Goal: Transaction & Acquisition: Purchase product/service

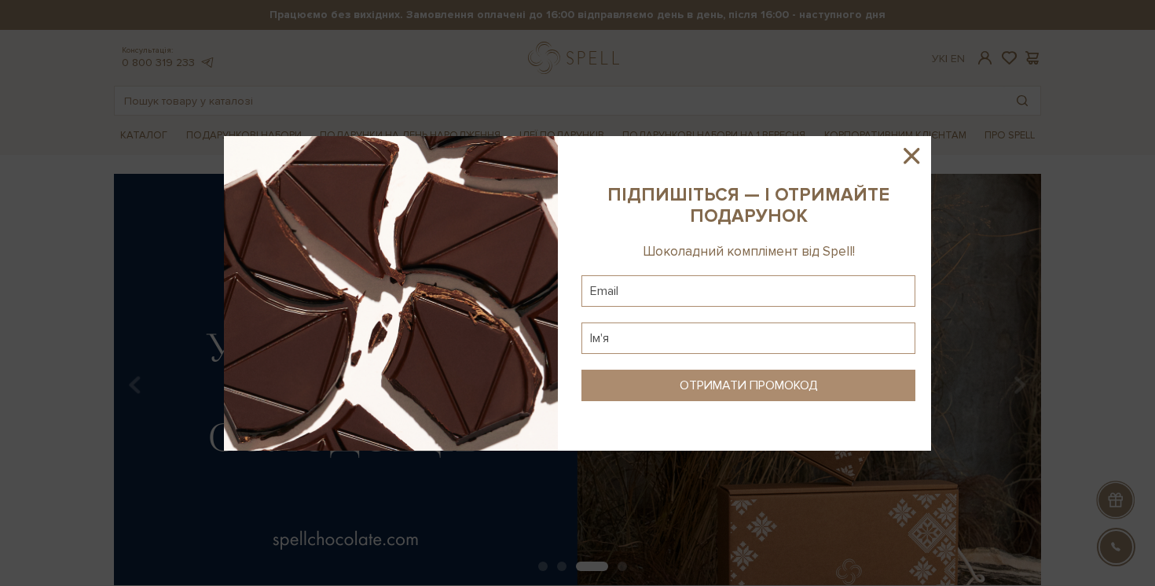
click at [928, 157] on sys-column-static at bounding box center [748, 293] width 365 height 314
click at [905, 157] on icon at bounding box center [911, 155] width 27 height 27
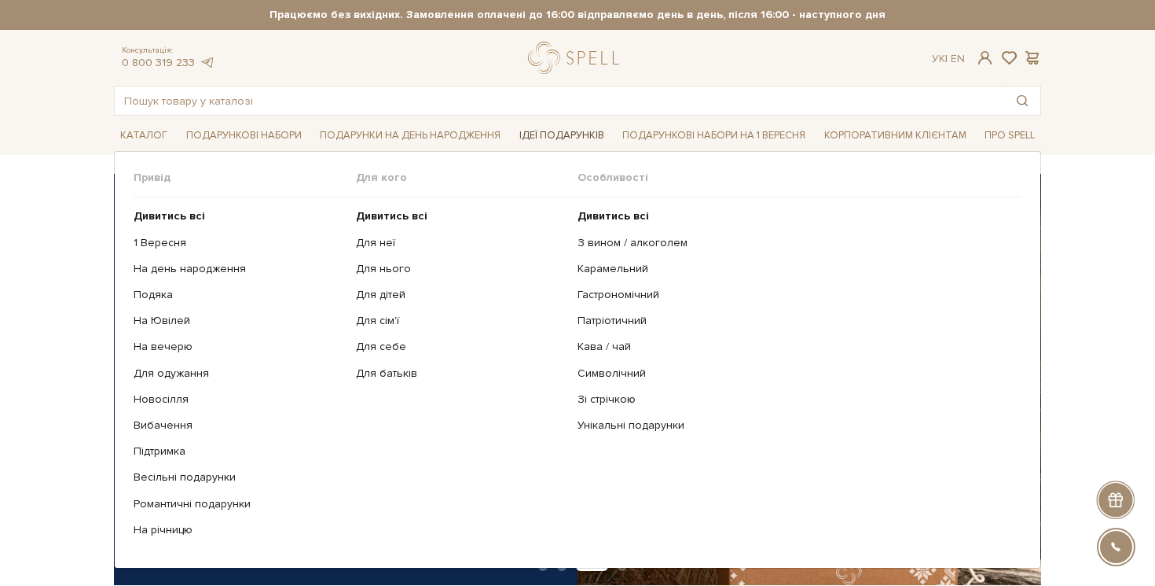
click at [562, 132] on link "Ідеї подарунків" at bounding box center [561, 135] width 97 height 24
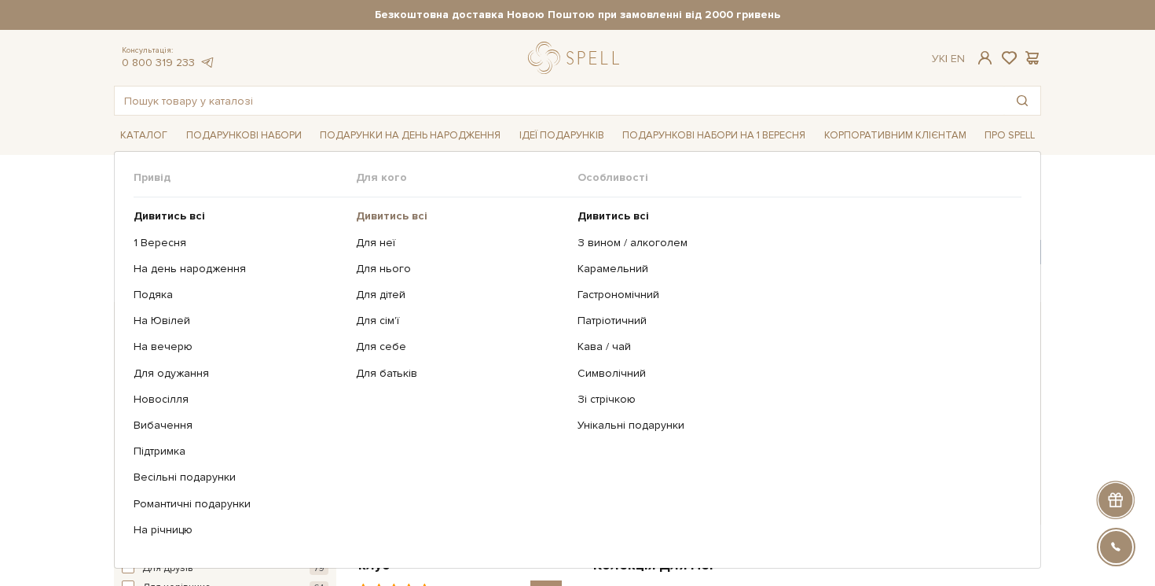
click at [402, 219] on b "Дивитись всі" at bounding box center [392, 215] width 72 height 13
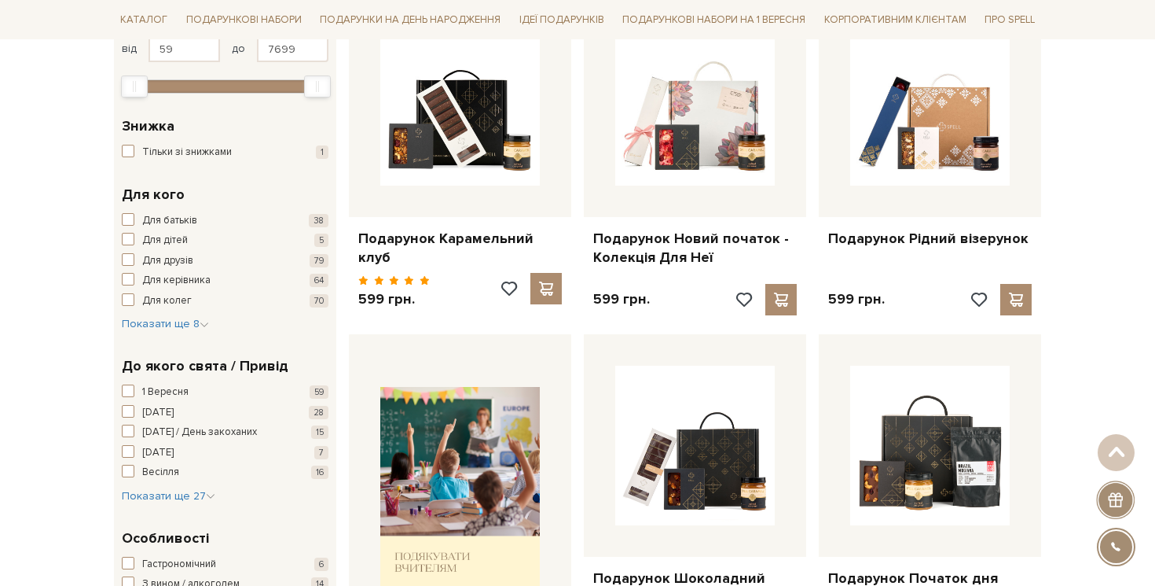
scroll to position [308, 0]
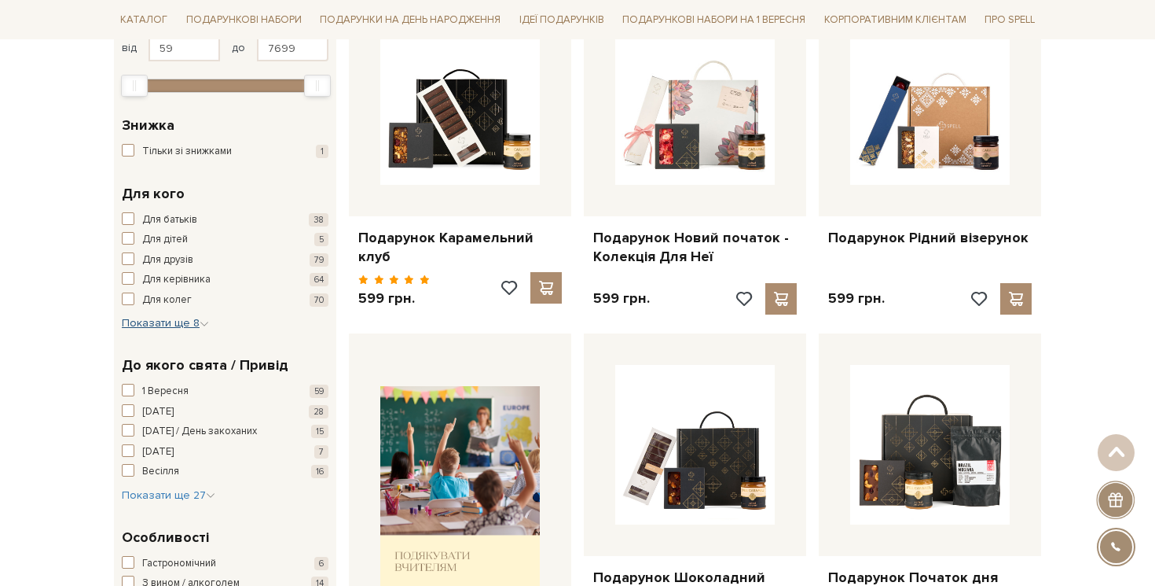
click at [156, 327] on span "Показати ще 8" at bounding box center [165, 322] width 87 height 13
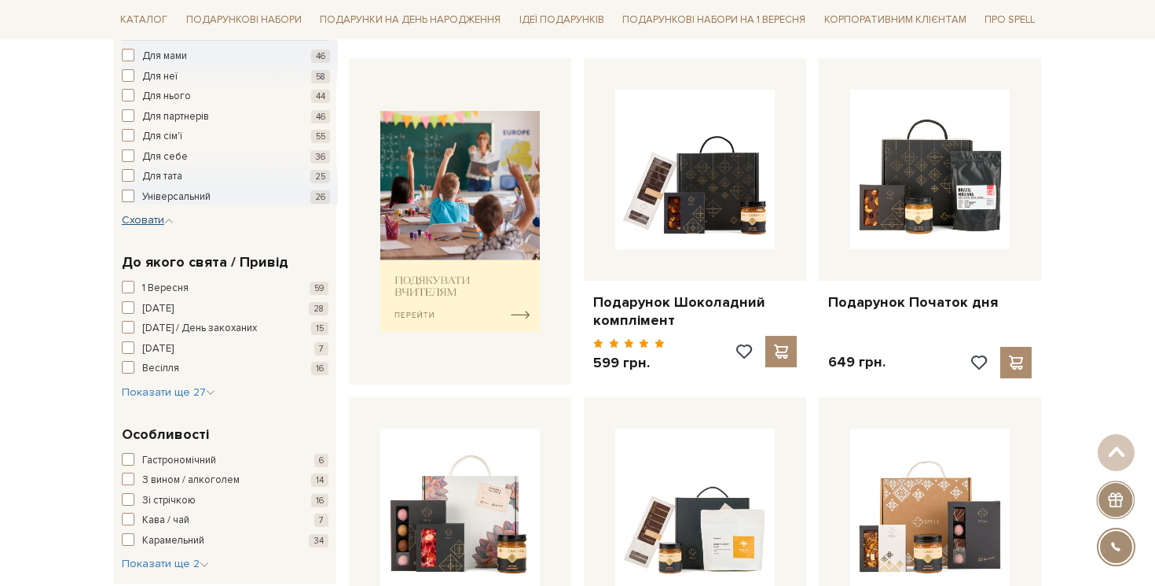
scroll to position [597, 0]
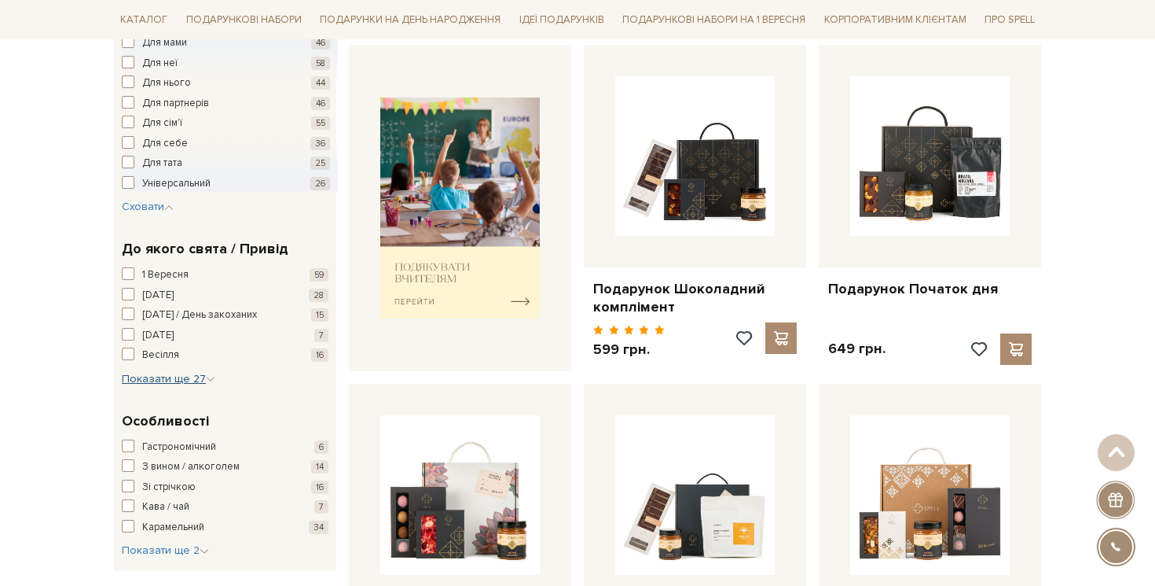
click at [182, 372] on span "Показати ще 27" at bounding box center [169, 378] width 94 height 13
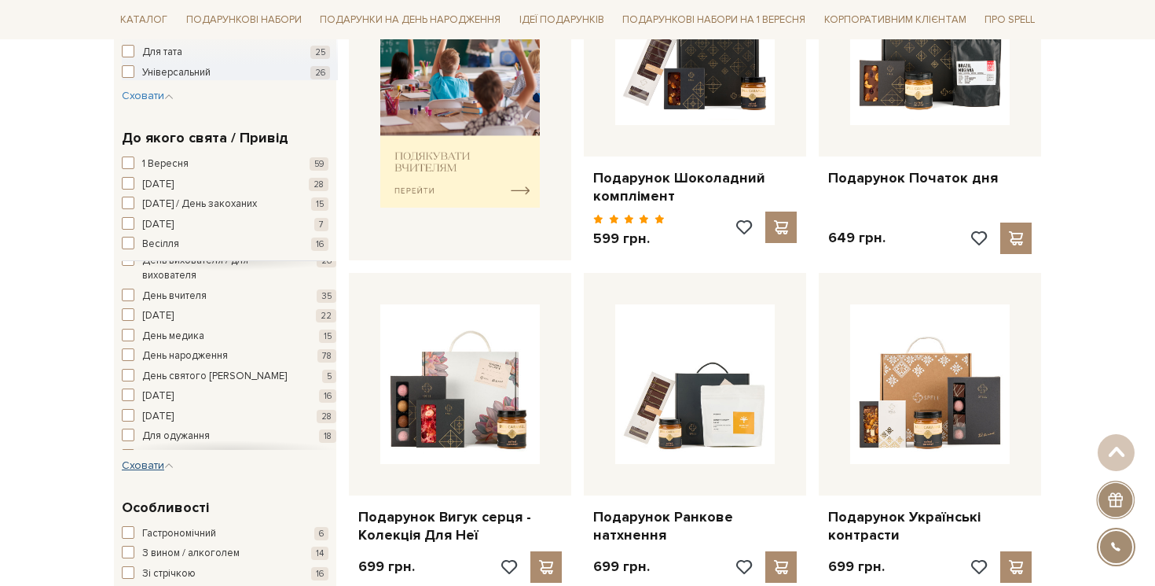
scroll to position [65, 0]
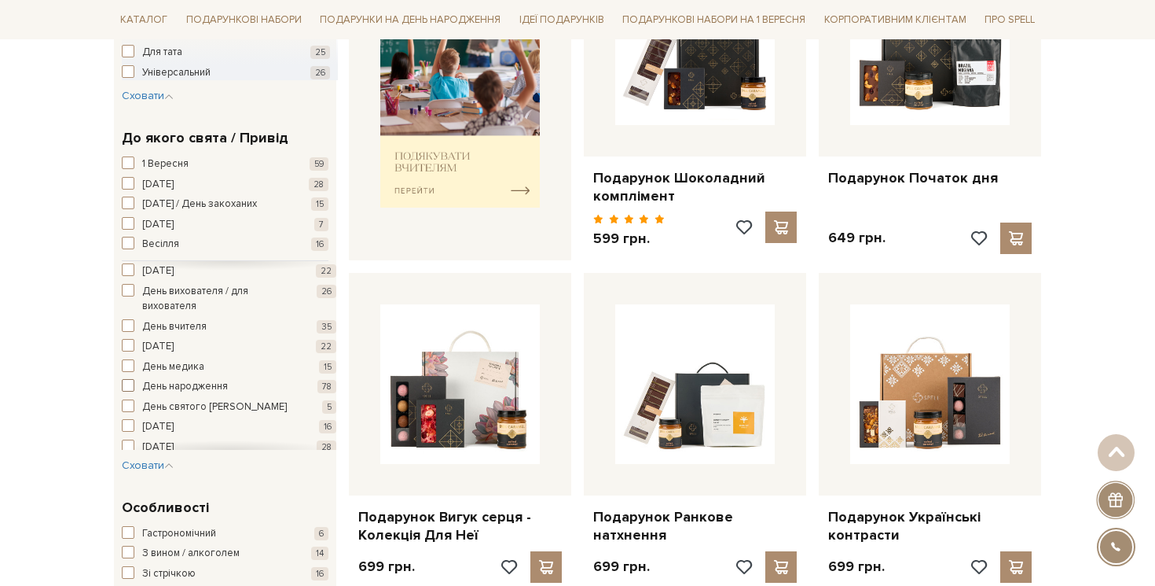
click at [198, 379] on span "День народження" at bounding box center [185, 387] width 86 height 16
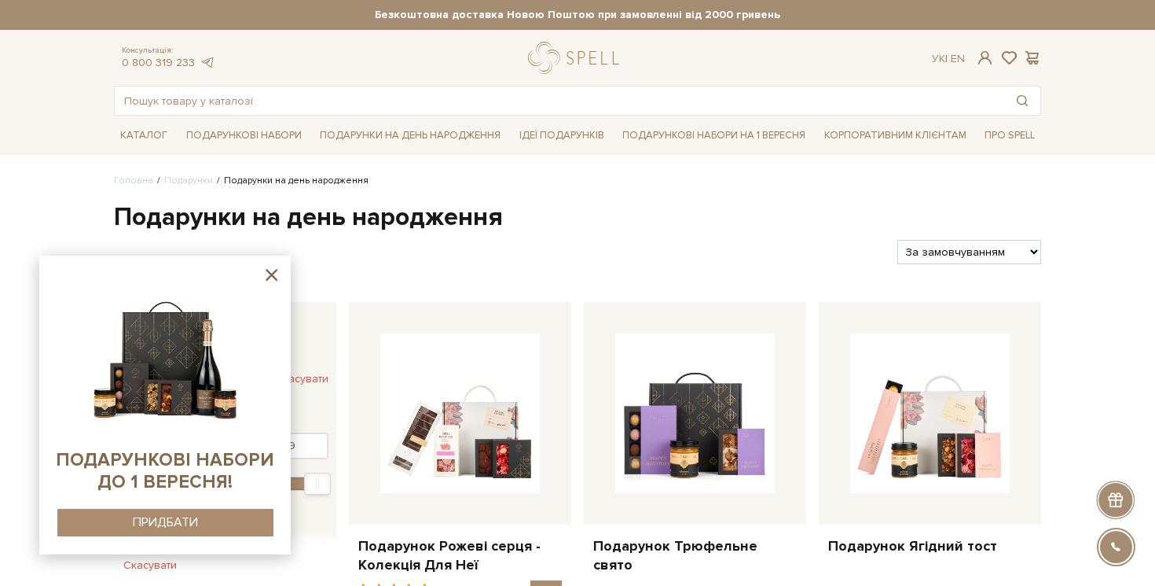
click at [278, 270] on icon at bounding box center [272, 275] width 20 height 20
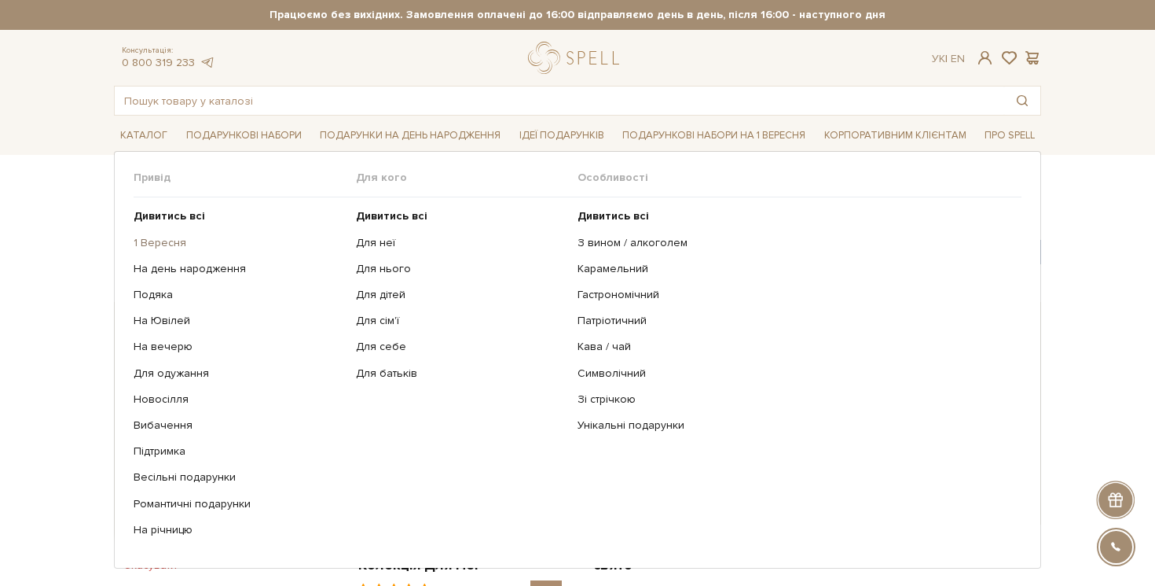
click at [182, 238] on link "1 Вересня" at bounding box center [239, 243] width 211 height 14
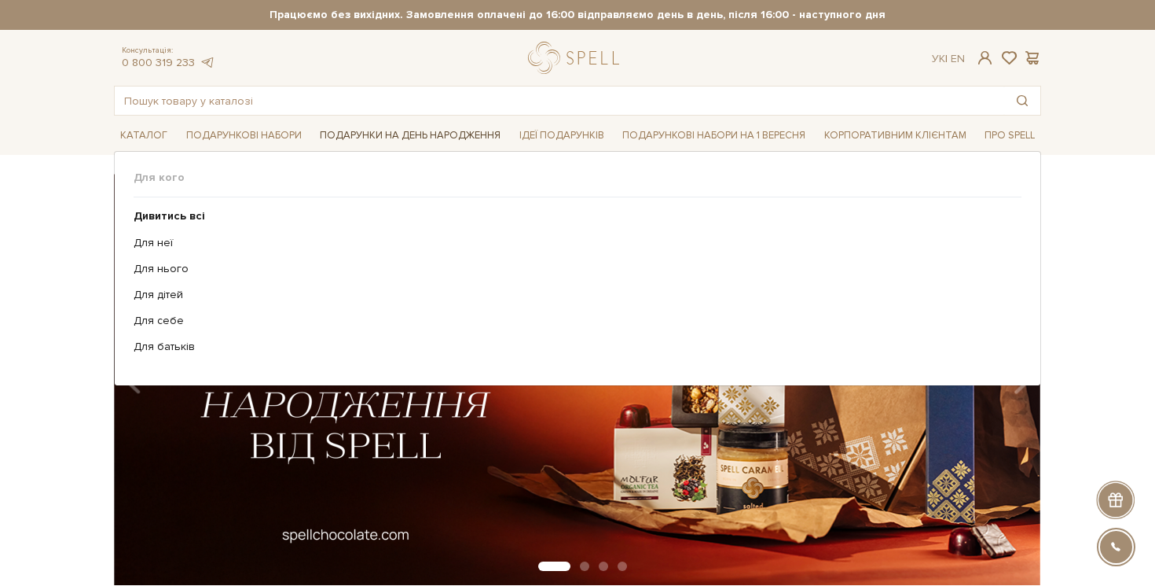
click at [415, 139] on link "Подарунки на День народження" at bounding box center [410, 135] width 193 height 24
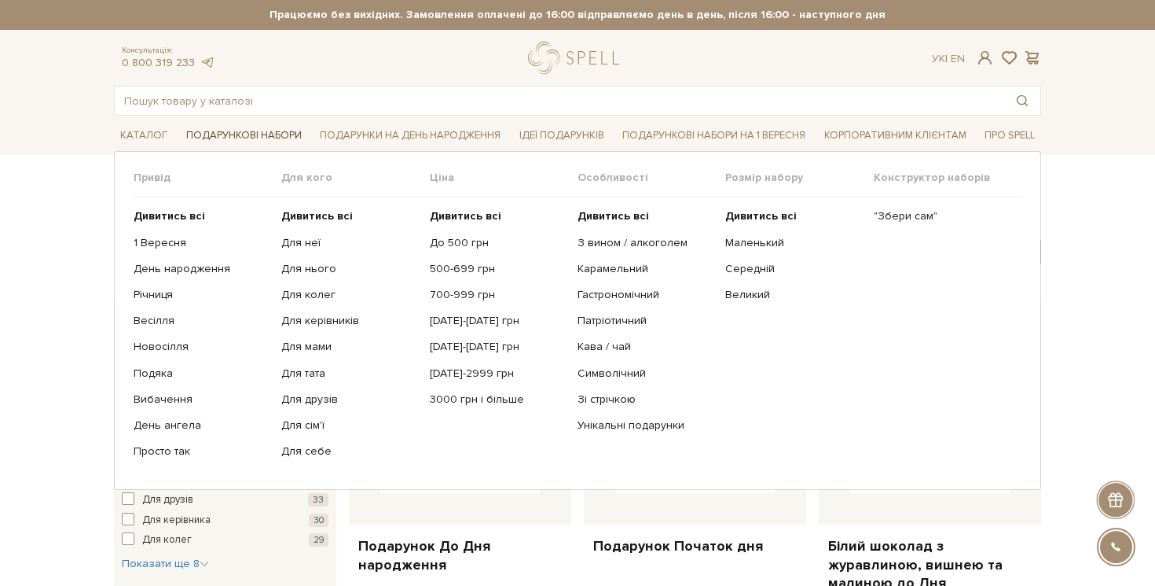
click at [274, 138] on link "Подарункові набори" at bounding box center [244, 135] width 128 height 24
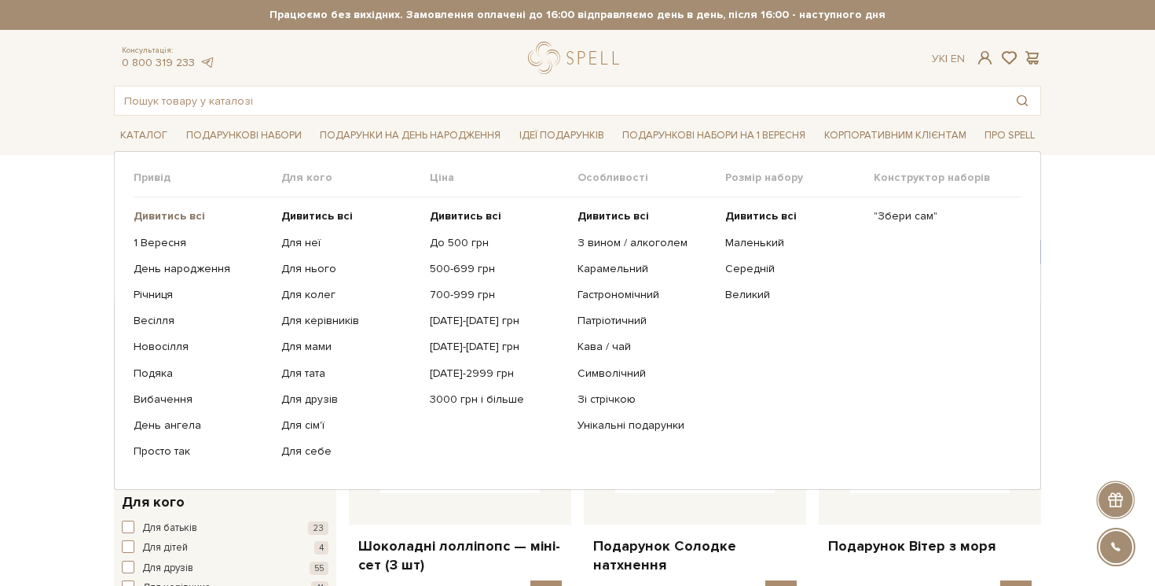
click at [189, 217] on b "Дивитись всі" at bounding box center [170, 215] width 72 height 13
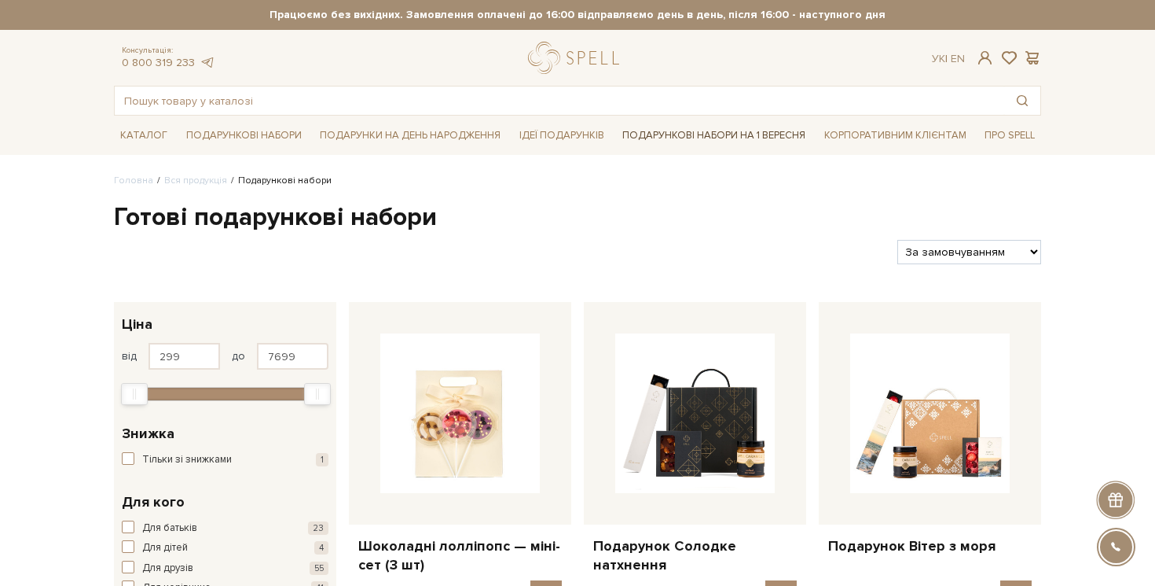
click at [663, 138] on link "Подарункові набори на 1 Вересня" at bounding box center [714, 135] width 196 height 27
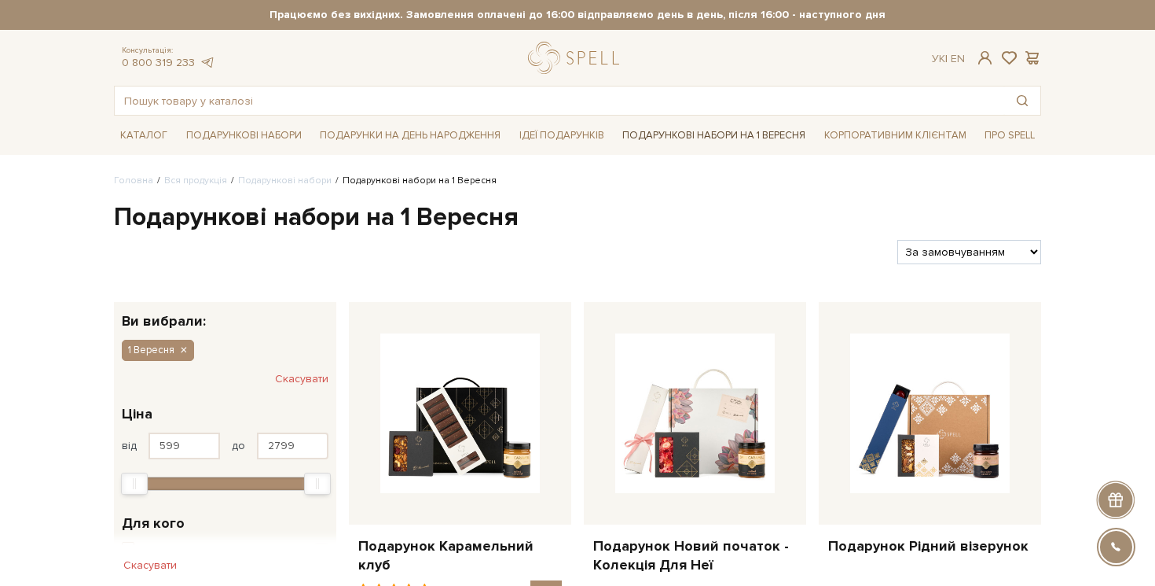
click at [650, 133] on link "Подарункові набори на 1 Вересня" at bounding box center [714, 135] width 196 height 27
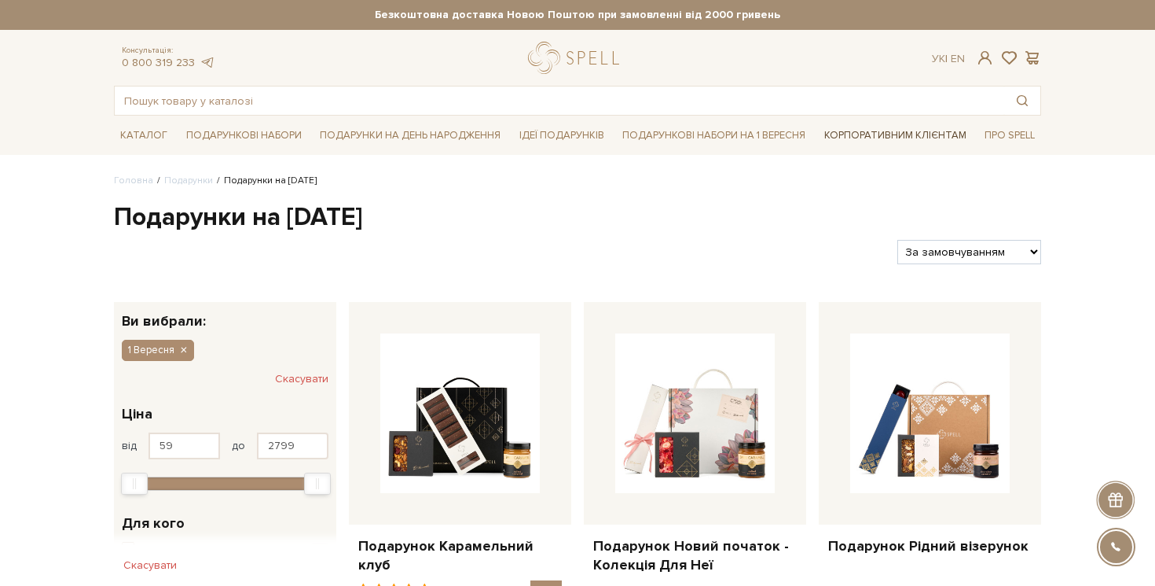
click at [847, 130] on link "Корпоративним клієнтам" at bounding box center [895, 135] width 155 height 27
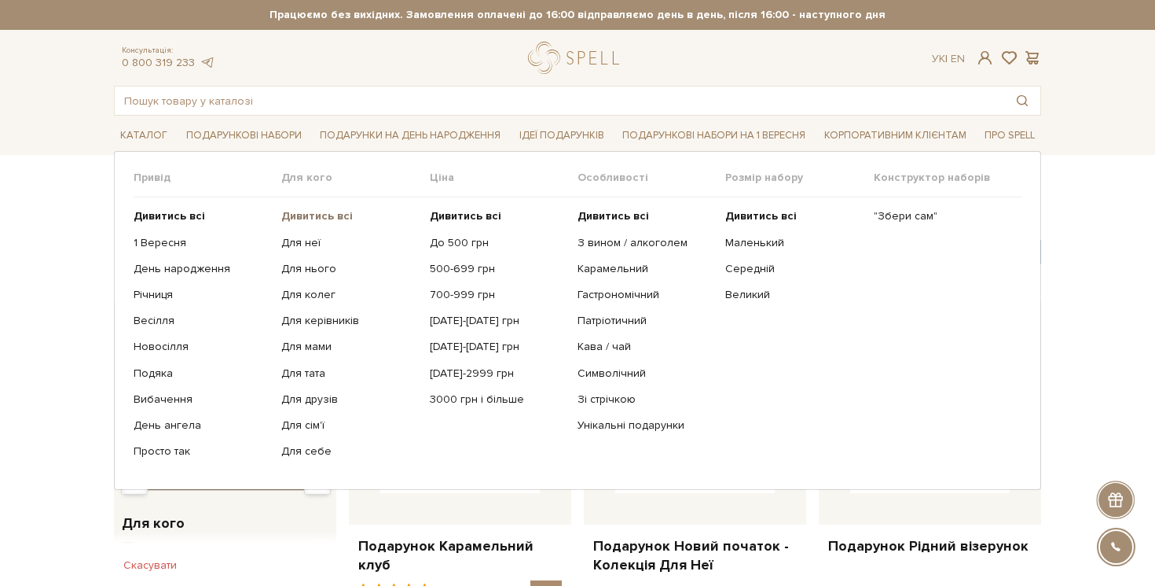
click at [305, 215] on b "Дивитись всі" at bounding box center [317, 215] width 72 height 13
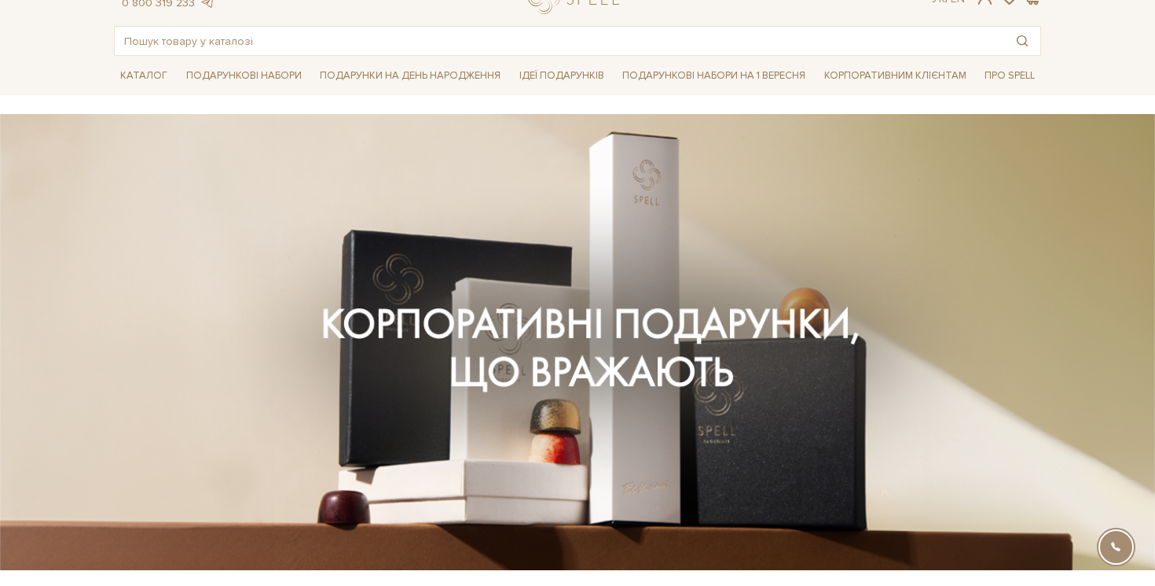
scroll to position [70, 0]
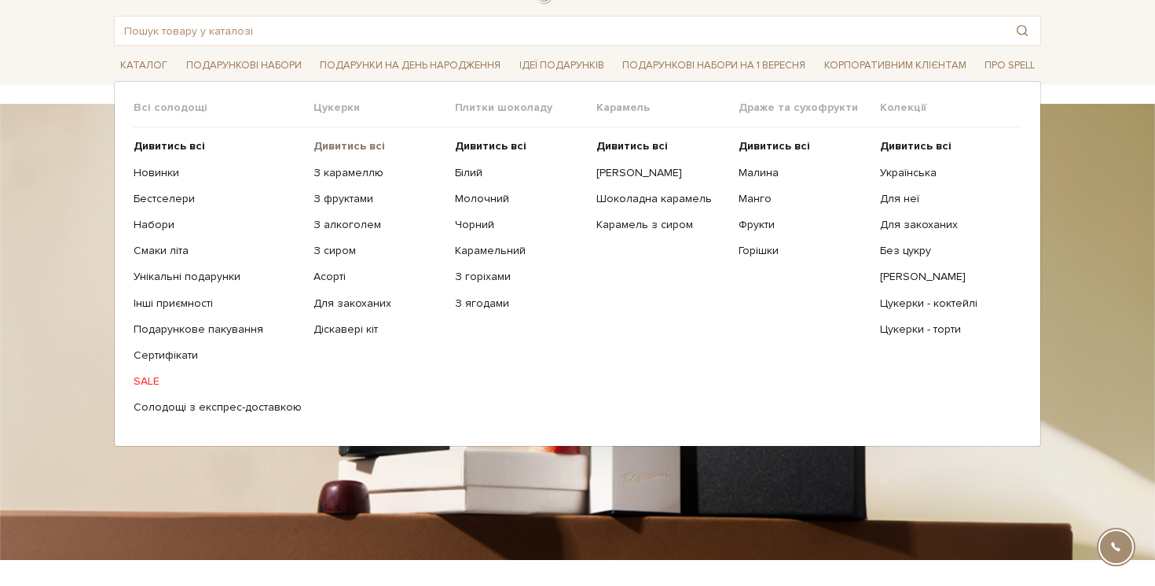
click at [335, 144] on b "Дивитись всі" at bounding box center [350, 145] width 72 height 13
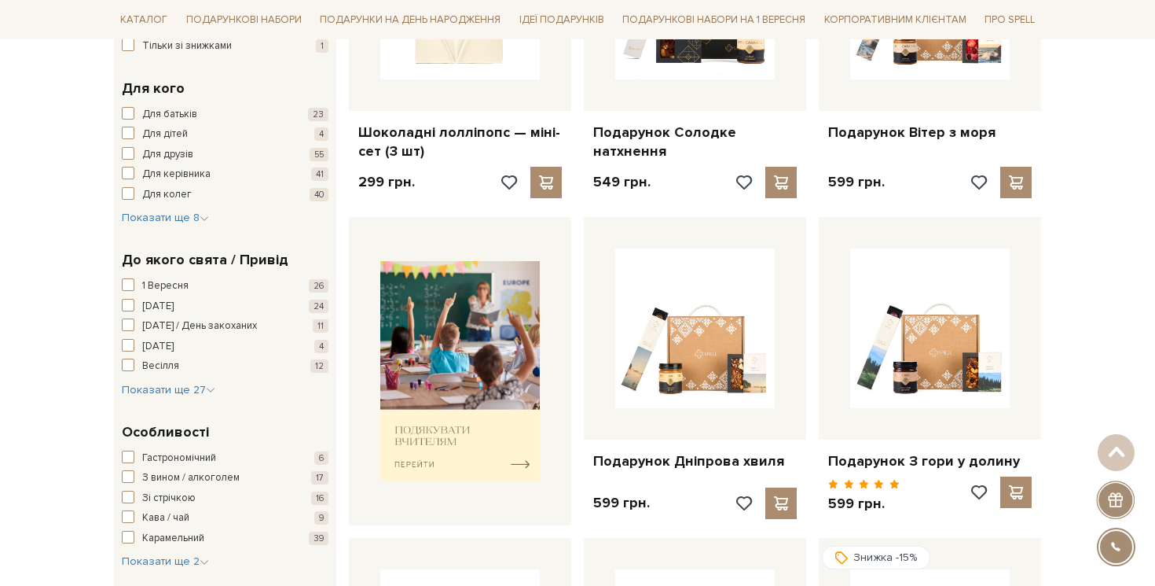
scroll to position [424, 0]
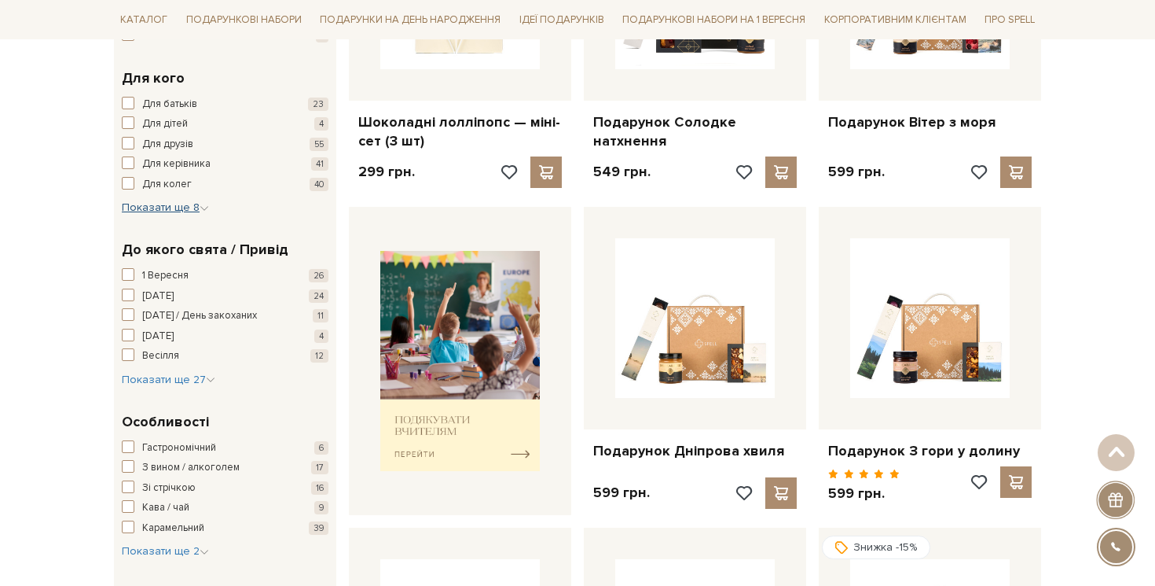
click at [152, 211] on span "Показати ще 8" at bounding box center [165, 206] width 87 height 13
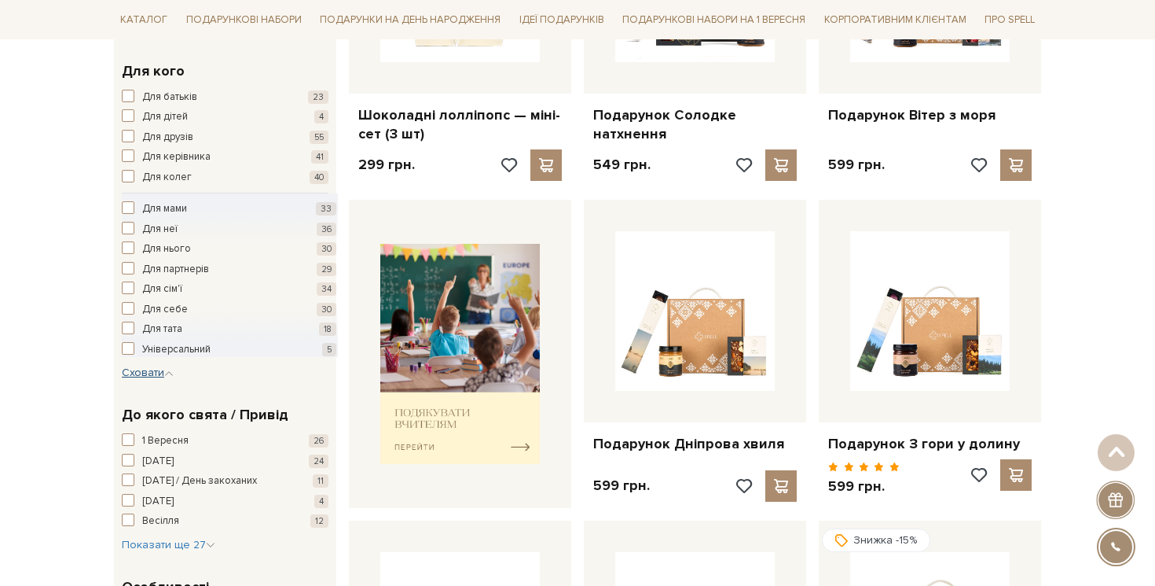
scroll to position [432, 0]
click at [162, 270] on span "Для партнерів" at bounding box center [175, 269] width 67 height 16
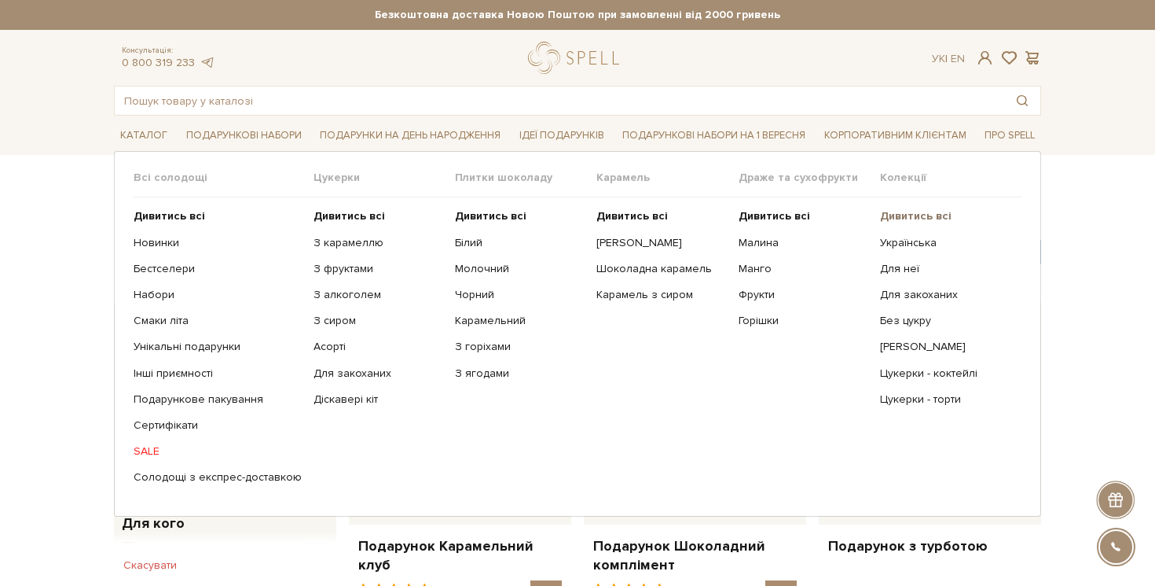
click at [896, 212] on b "Дивитись всі" at bounding box center [916, 215] width 72 height 13
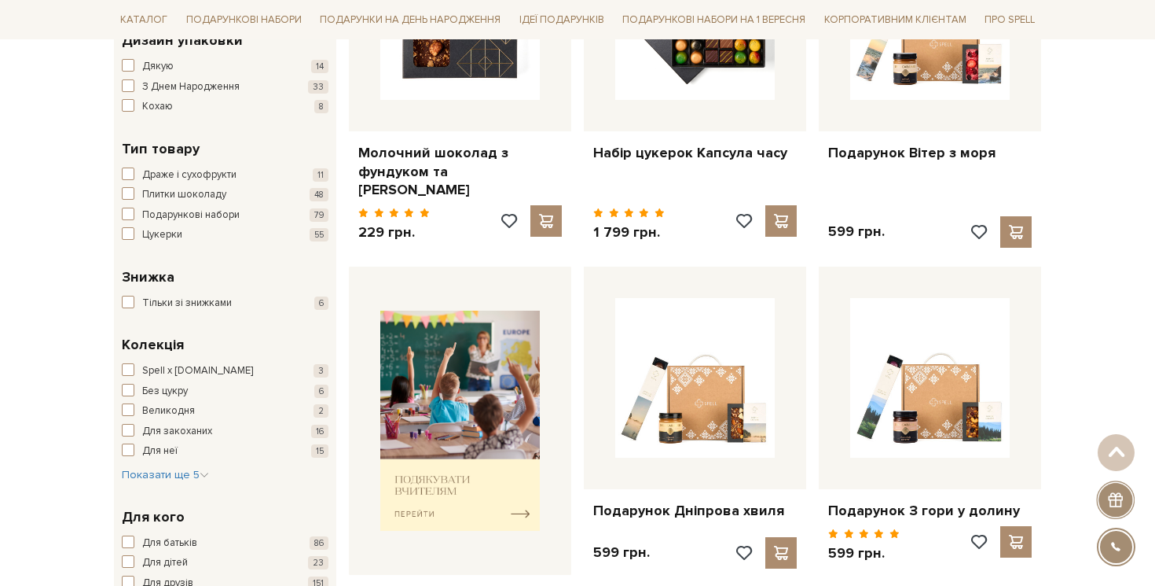
scroll to position [530, 0]
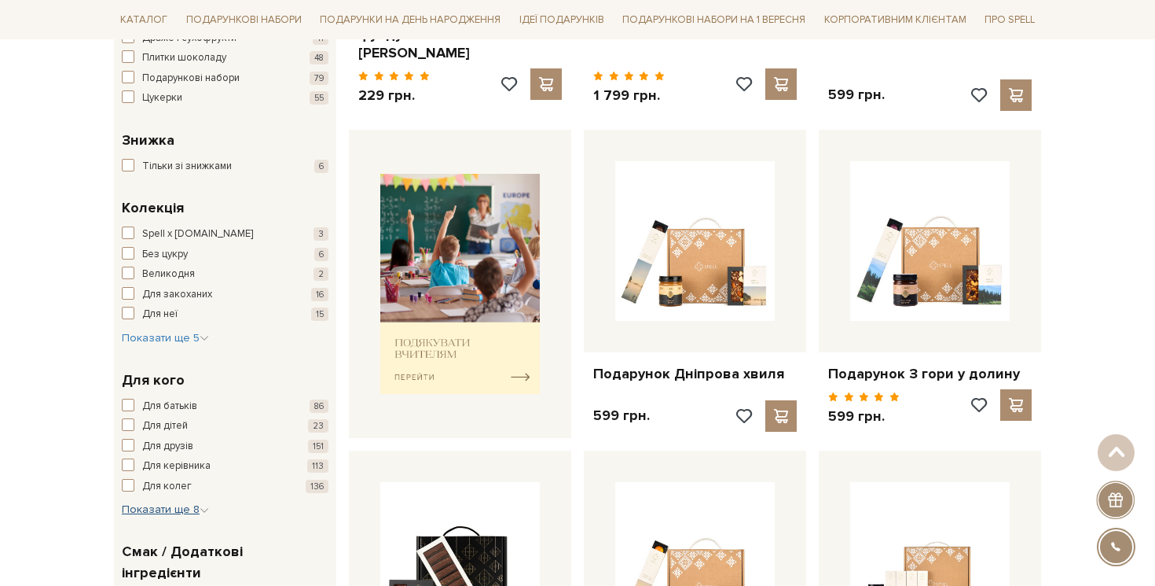
click at [149, 508] on span "Показати ще 8" at bounding box center [165, 508] width 87 height 13
click at [135, 540] on button "Для неї 115" at bounding box center [229, 539] width 215 height 16
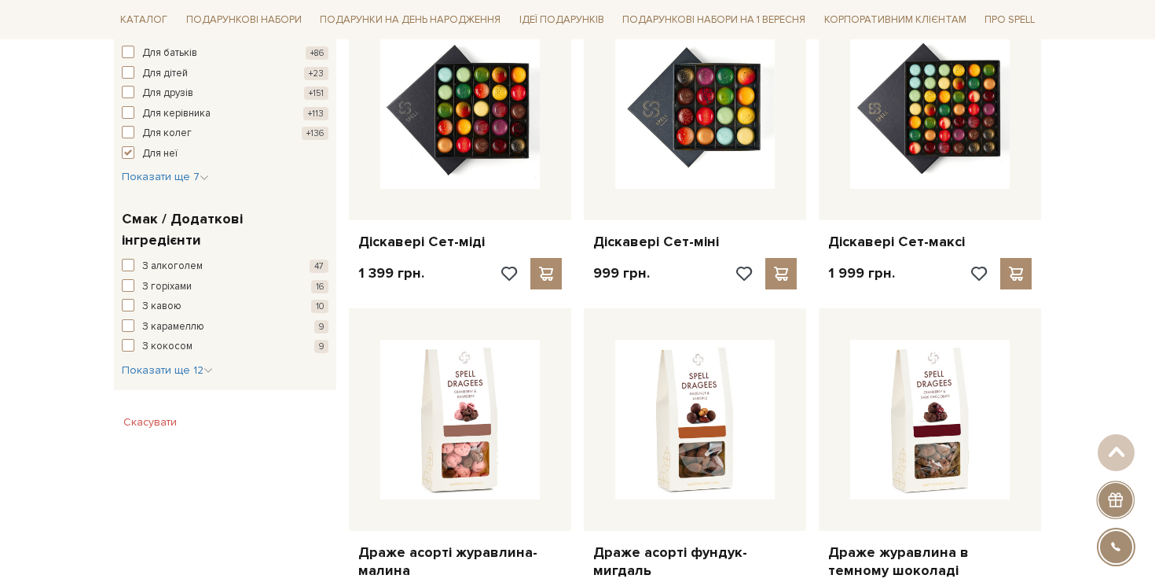
scroll to position [913, 0]
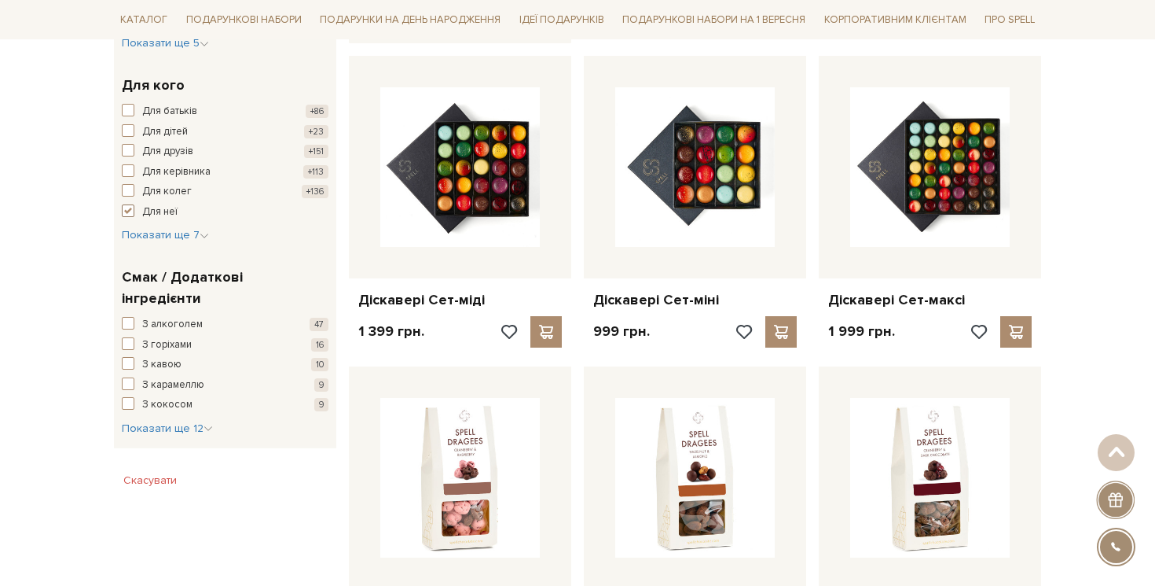
click at [127, 207] on span "button" at bounding box center [128, 210] width 13 height 13
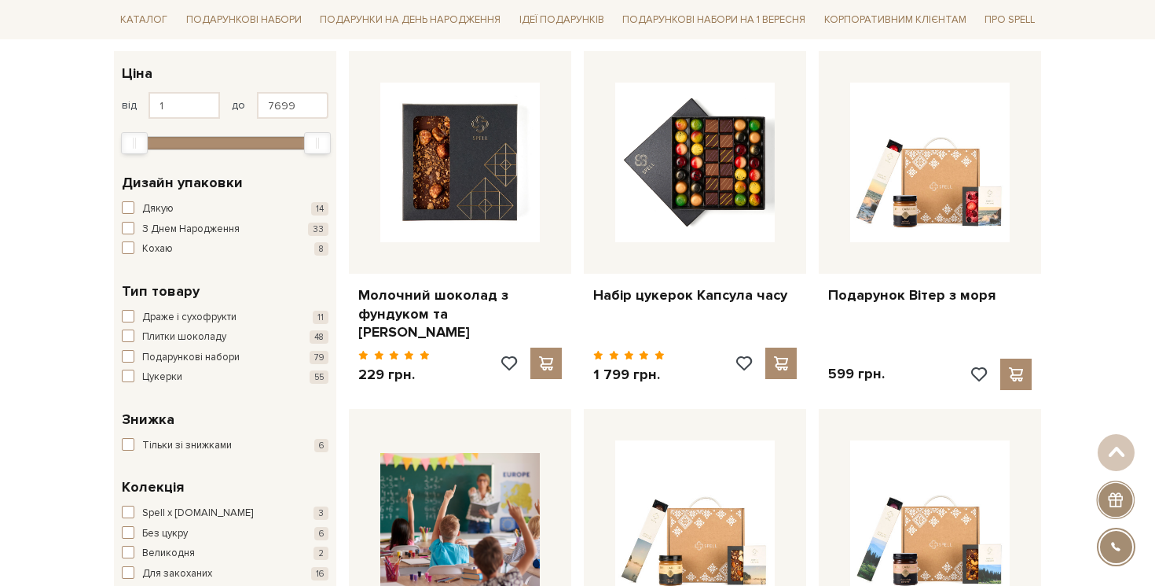
scroll to position [272, 0]
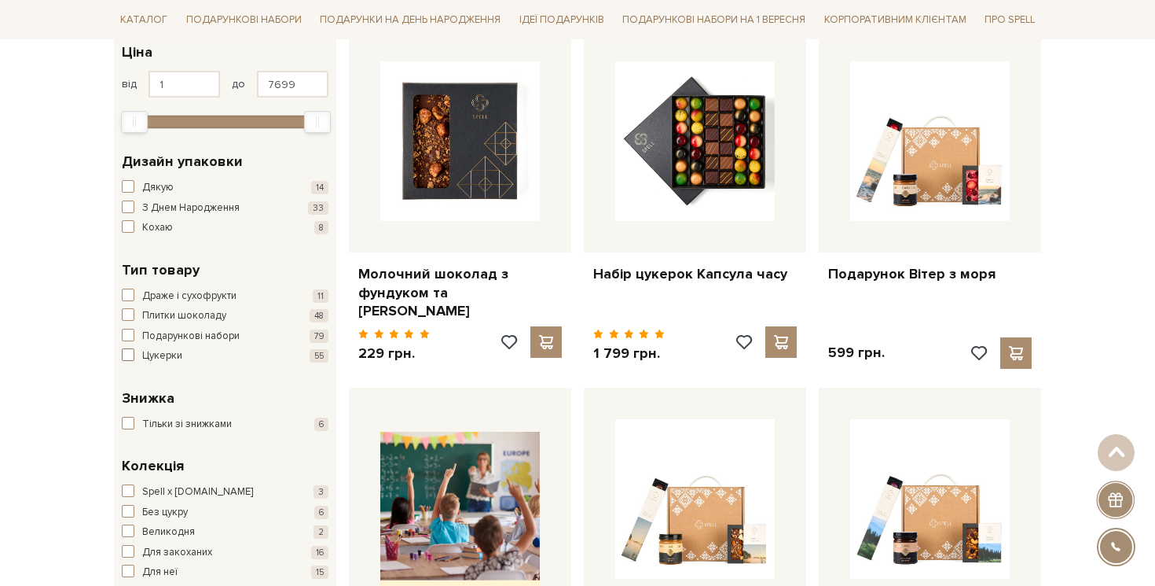
click at [128, 359] on span "button" at bounding box center [128, 354] width 13 height 13
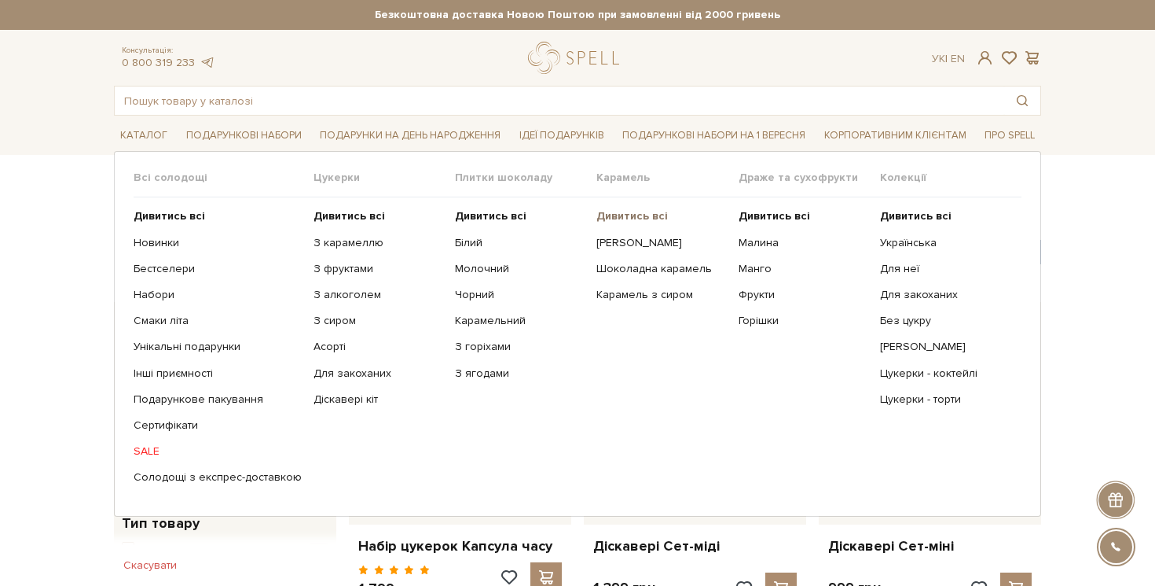
click at [621, 211] on b "Дивитись всі" at bounding box center [633, 215] width 72 height 13
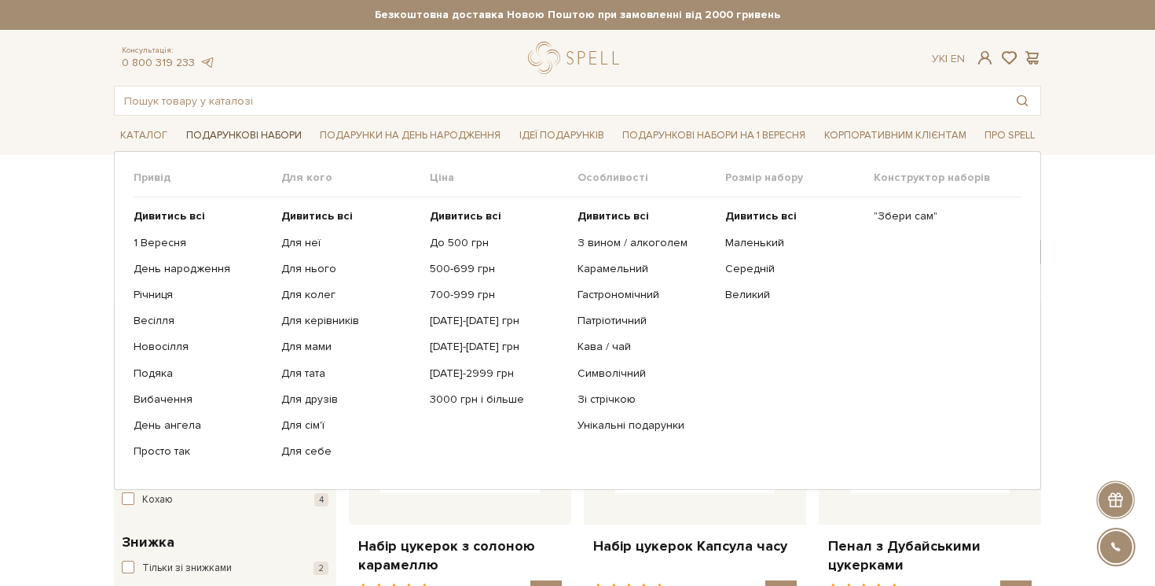
click at [252, 134] on link "Подарункові набори" at bounding box center [244, 135] width 128 height 24
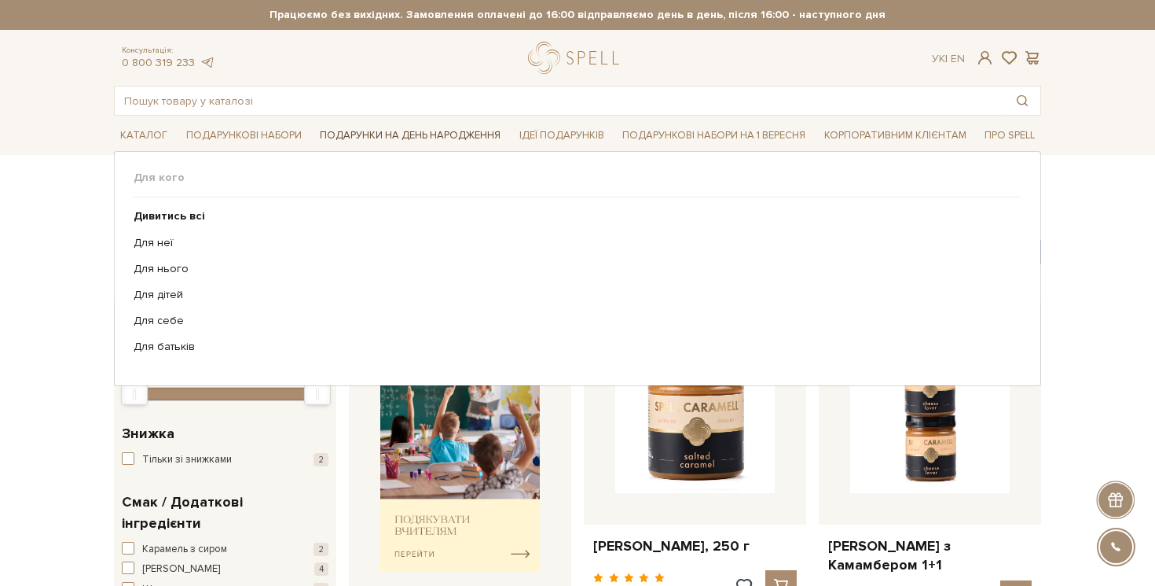
click at [369, 136] on link "Подарунки на День народження" at bounding box center [410, 135] width 193 height 24
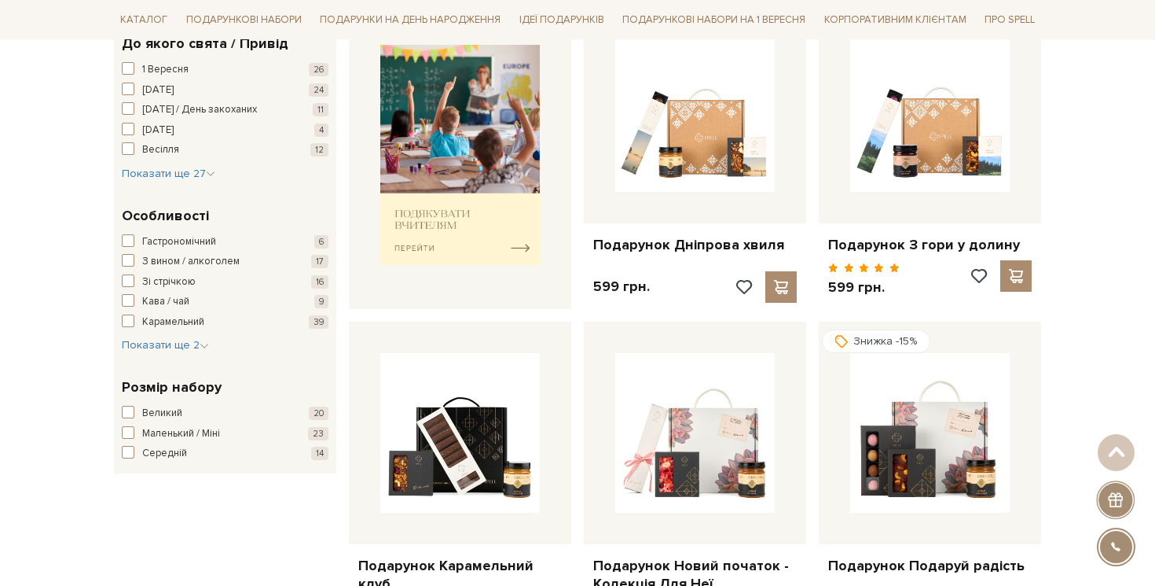
scroll to position [638, 0]
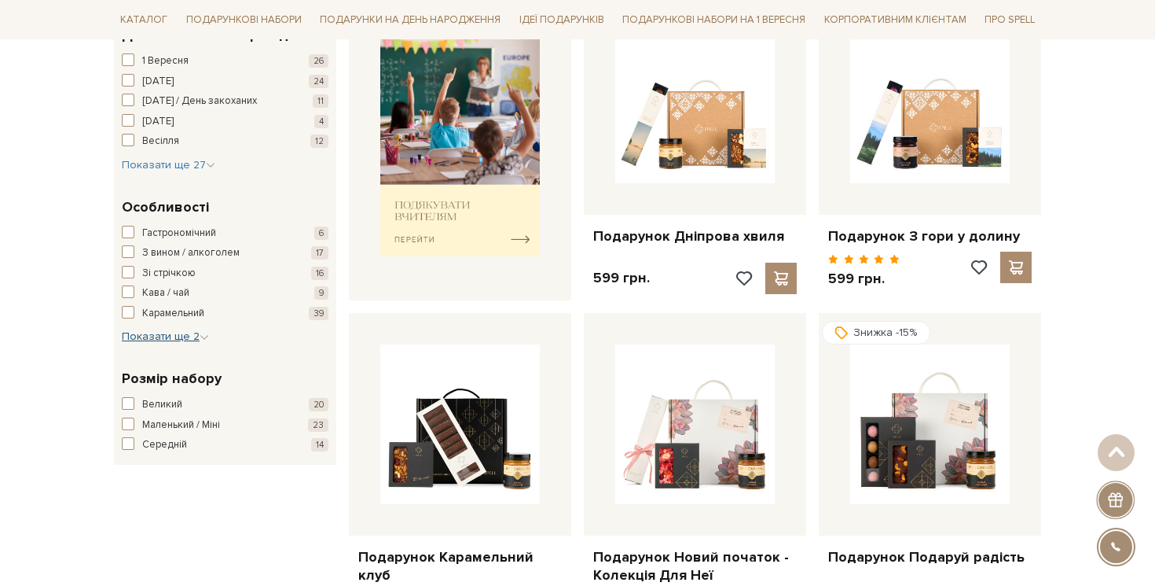
click at [154, 341] on span "Показати ще 2" at bounding box center [165, 335] width 87 height 13
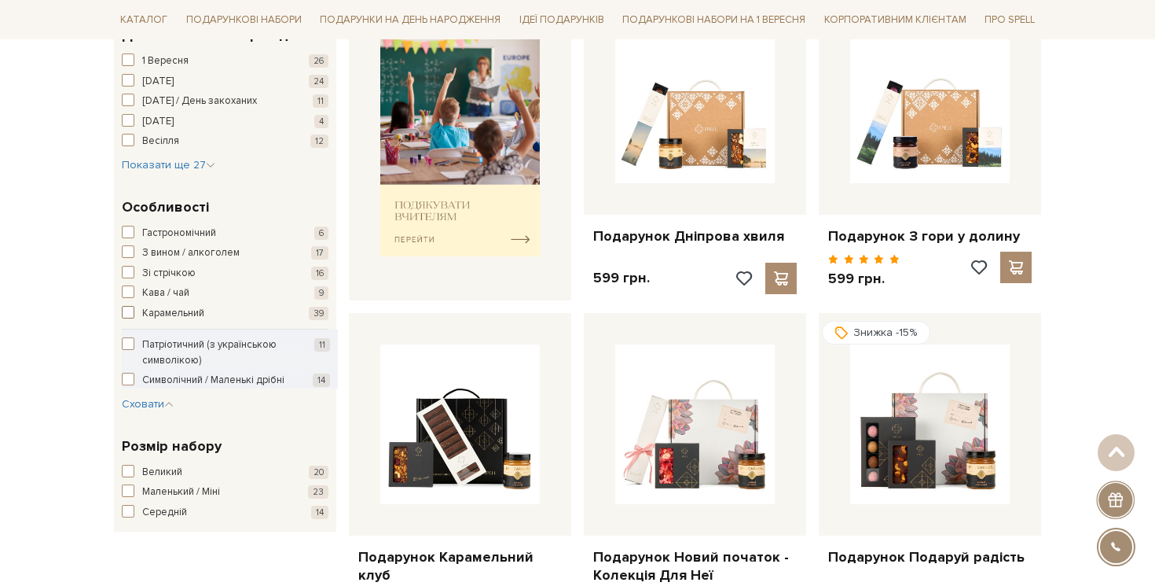
click at [160, 314] on span "Карамельний" at bounding box center [173, 314] width 62 height 16
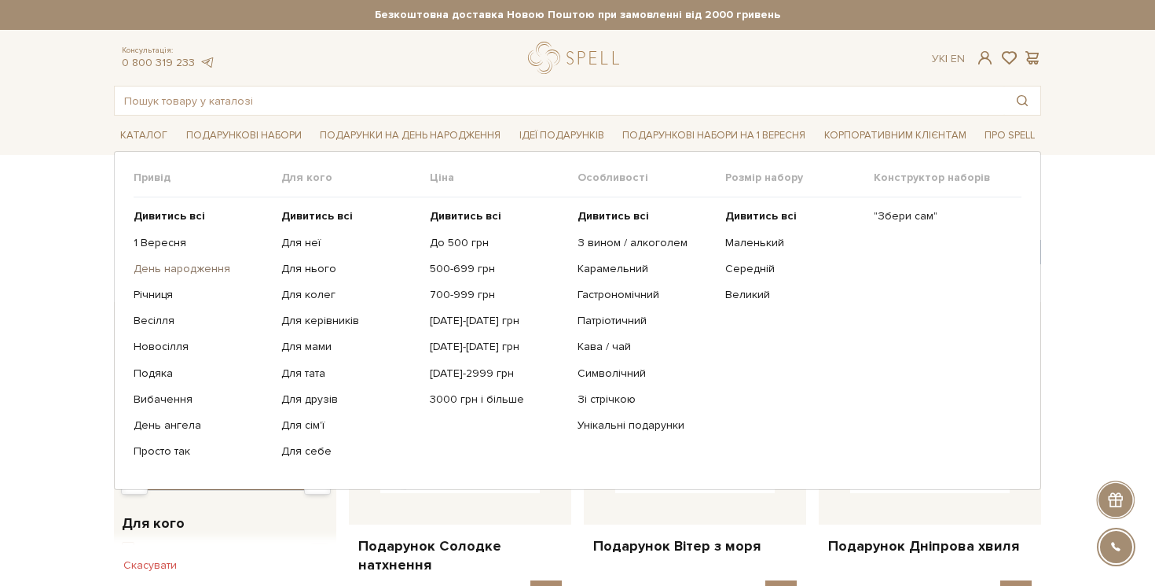
click at [214, 272] on link "День народження" at bounding box center [202, 269] width 136 height 14
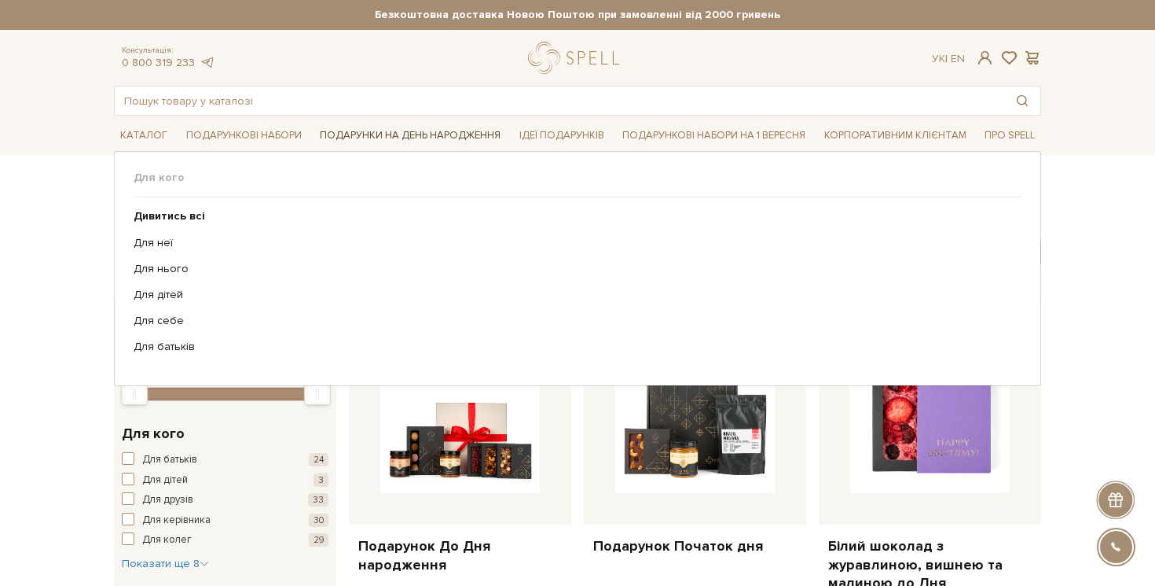
click at [470, 141] on link "Подарунки на День народження" at bounding box center [410, 135] width 193 height 24
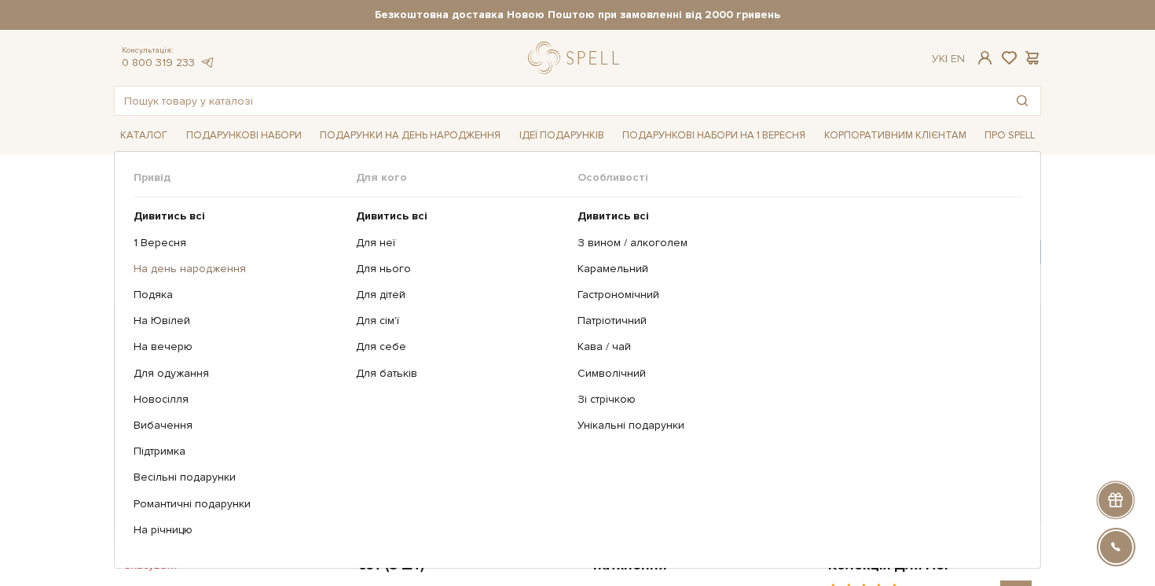
click at [229, 270] on link "На день народження" at bounding box center [239, 269] width 211 height 14
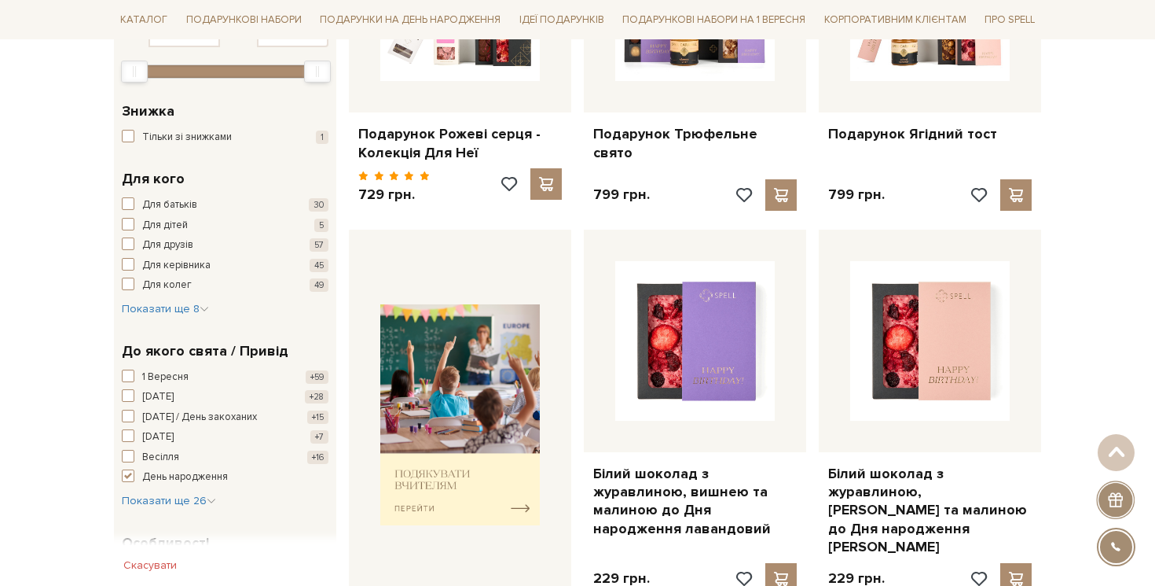
scroll to position [388, 0]
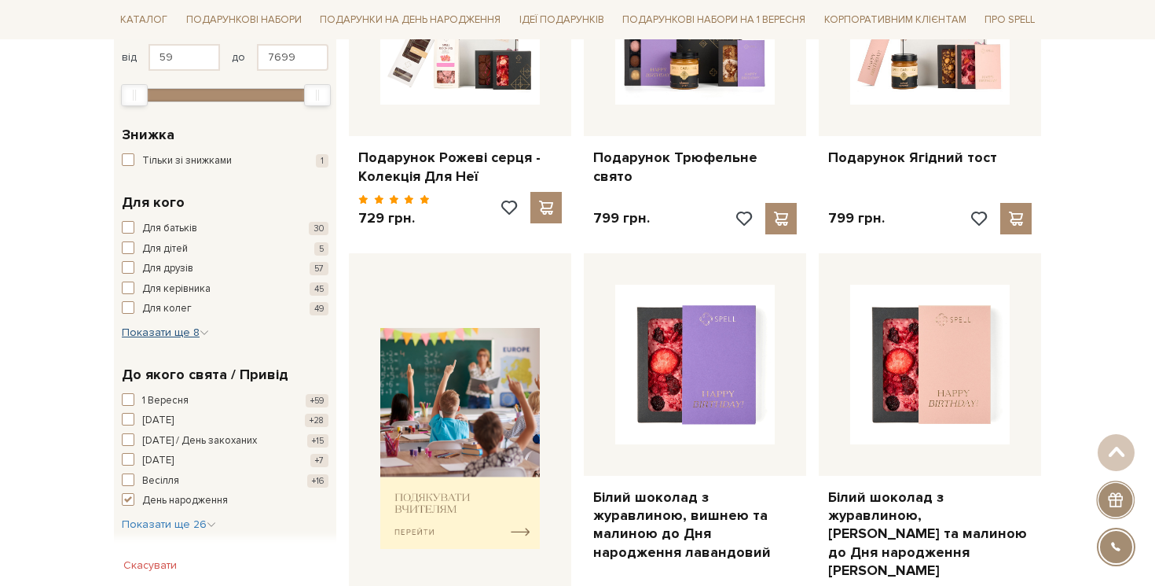
click at [170, 337] on span "Показати ще 8" at bounding box center [165, 331] width 87 height 13
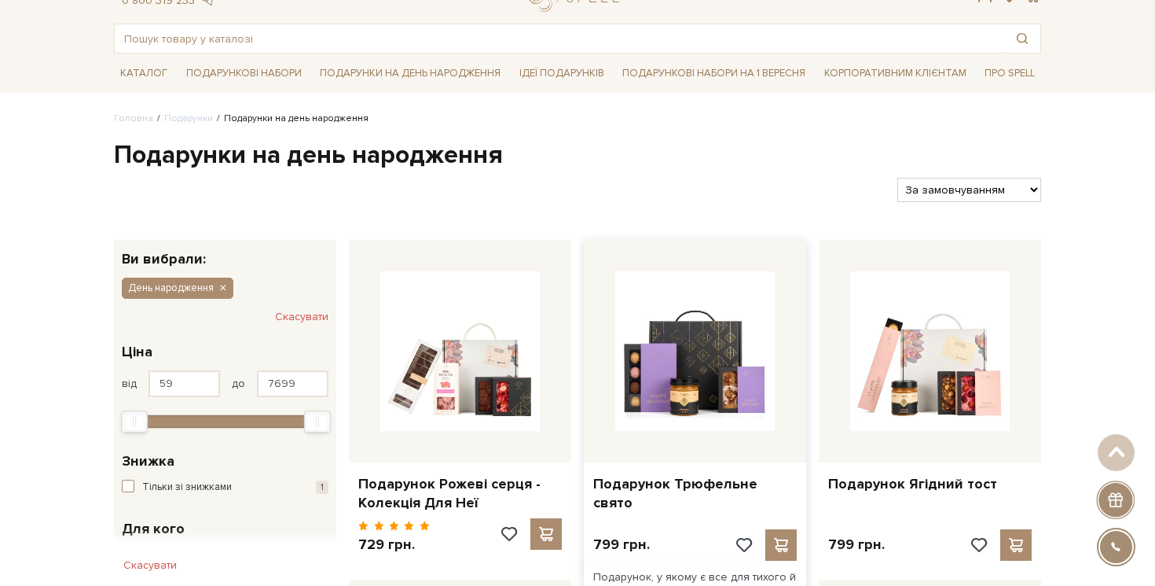
scroll to position [0, 0]
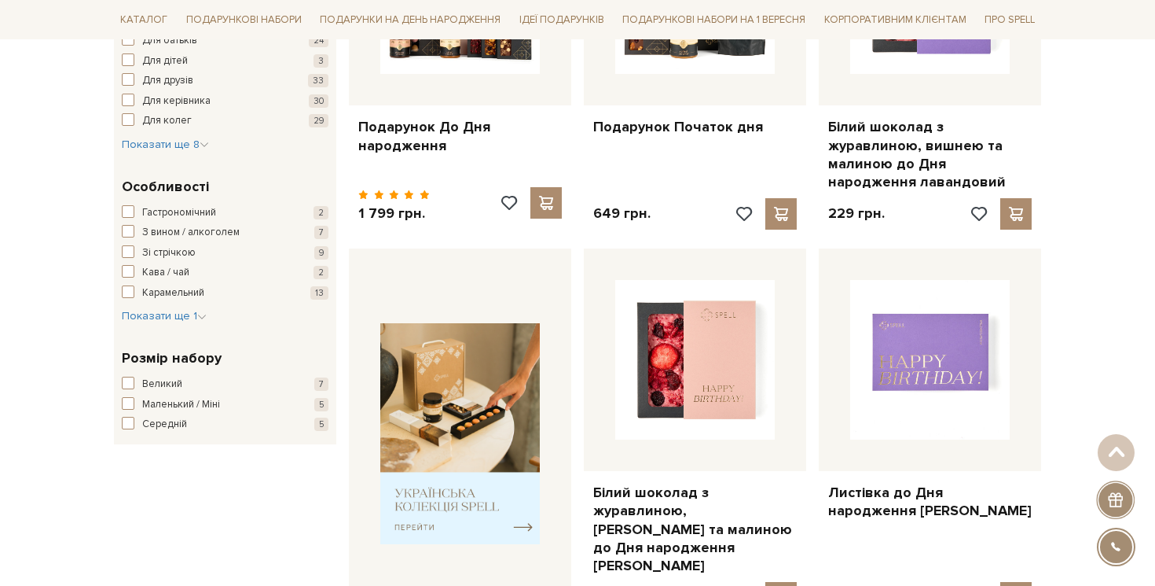
scroll to position [400, 0]
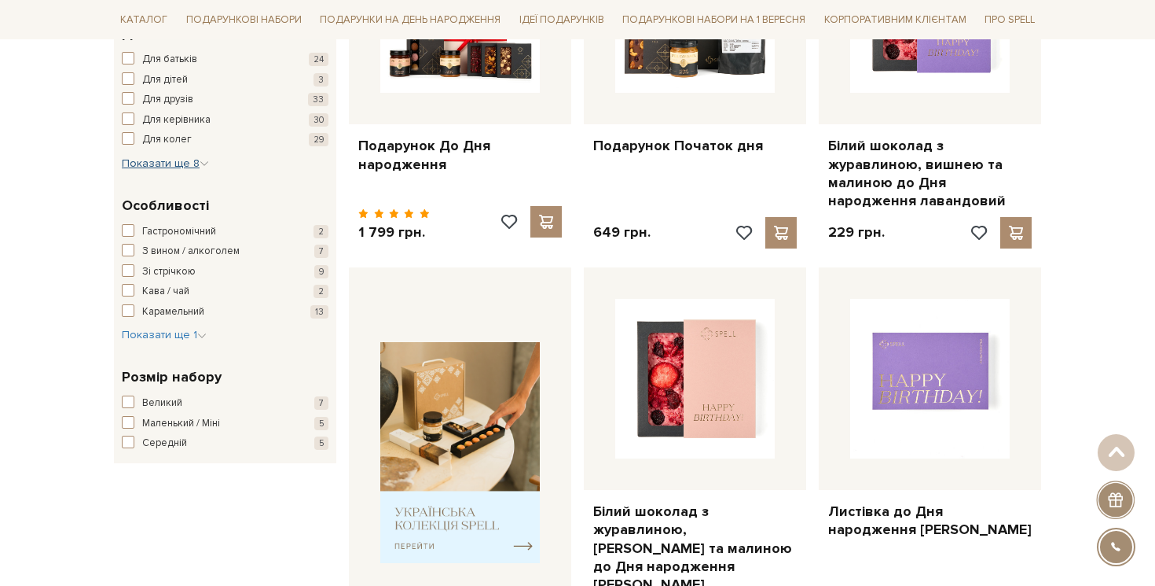
click at [164, 170] on button "Показати ще 8 Сховати" at bounding box center [165, 164] width 87 height 16
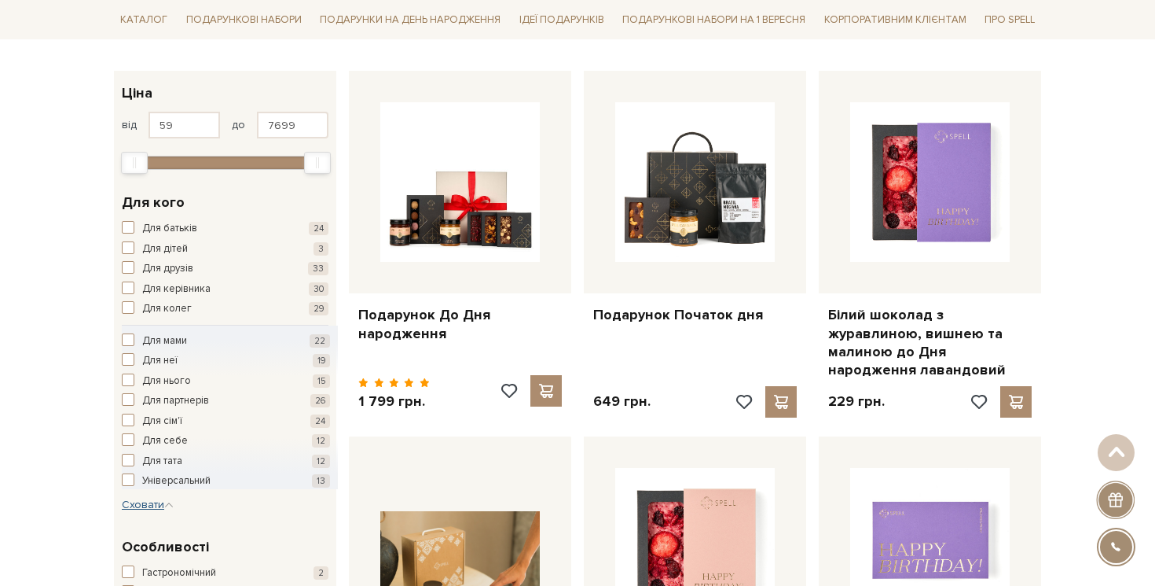
scroll to position [112, 0]
